Goal: Information Seeking & Learning: Learn about a topic

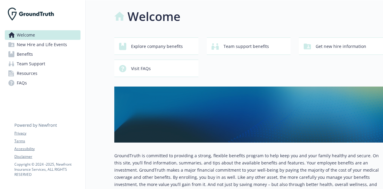
click at [38, 55] on link "Benefits" at bounding box center [43, 54] width 76 height 10
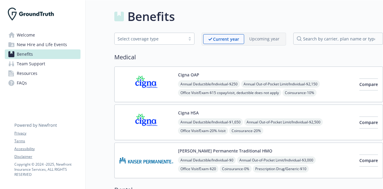
click at [182, 118] on span "Annual Deductible/Individual - $1,650" at bounding box center [210, 121] width 65 height 7
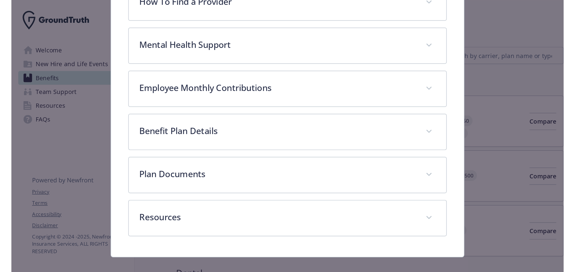
scroll to position [149, 0]
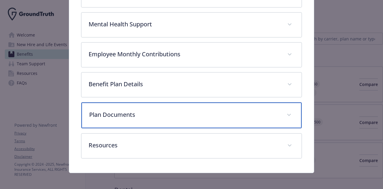
click at [182, 117] on div "Plan Documents" at bounding box center [191, 115] width 220 height 26
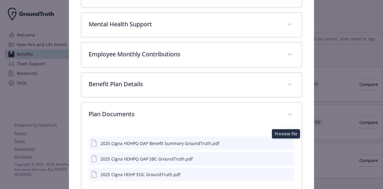
click at [286, 142] on icon "preview file" at bounding box center [288, 143] width 5 height 4
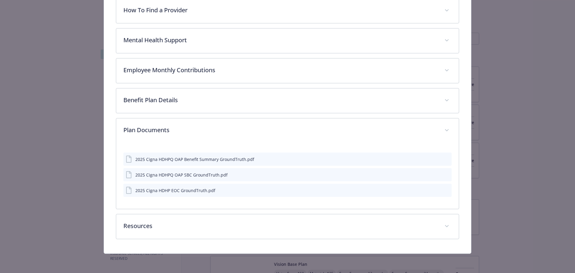
scroll to position [133, 0]
